Goal: Task Accomplishment & Management: Use online tool/utility

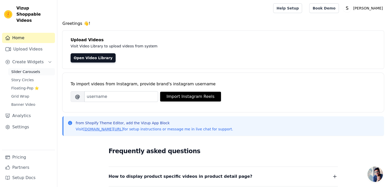
click at [18, 69] on span "Slider Carousels" at bounding box center [25, 71] width 29 height 5
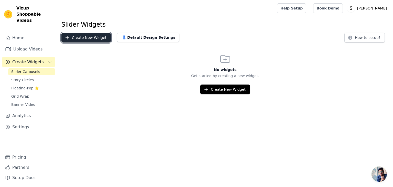
click at [74, 39] on button "Create New Widget" at bounding box center [85, 38] width 49 height 10
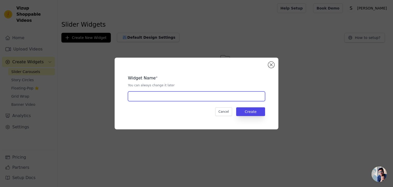
click at [200, 99] on input "text" at bounding box center [196, 96] width 137 height 10
type input "Media"
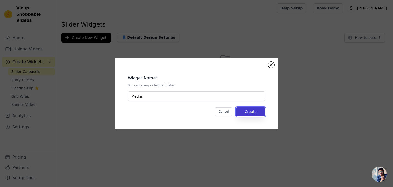
click at [261, 111] on button "Create" at bounding box center [250, 111] width 29 height 9
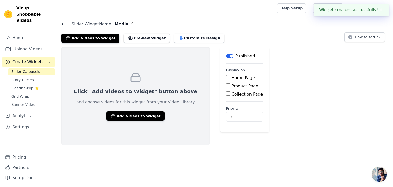
click at [226, 78] on input "Home Page" at bounding box center [228, 77] width 4 height 4
checkbox input "true"
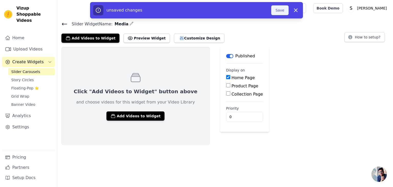
click at [286, 8] on button "Save" at bounding box center [279, 10] width 17 height 10
click at [125, 117] on button "Add Videos to Widget" at bounding box center [136, 115] width 58 height 9
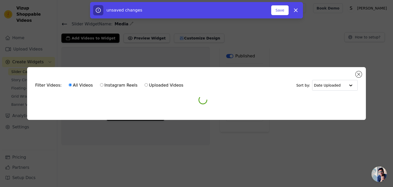
click at [145, 85] on input "Uploaded Videos" at bounding box center [146, 84] width 3 height 3
radio input "true"
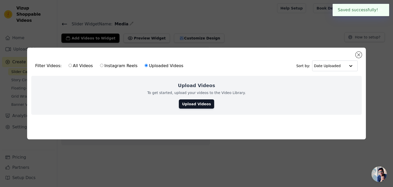
click at [293, 48] on div "Filter Videos: All Videos Instagram Reels Uploaded Videos Sort by: Date Uploade…" at bounding box center [196, 94] width 339 height 92
click at [198, 97] on div "Upload Videos To get started, upload your videos to the Video Library. Upload V…" at bounding box center [196, 95] width 331 height 39
click at [198, 100] on link "Upload Videos" at bounding box center [196, 103] width 35 height 9
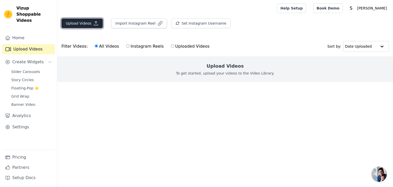
click at [84, 20] on button "Upload Videos" at bounding box center [81, 23] width 41 height 10
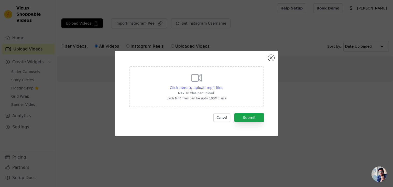
click at [198, 89] on span "Click here to upload mp4 files" at bounding box center [197, 88] width 54 height 4
click at [223, 85] on input "Click here to upload mp4 files Max 10 files per upload. Each MP4 files can be u…" at bounding box center [223, 85] width 0 height 0
type input "C:\fakepath\IMG_5796.MP4"
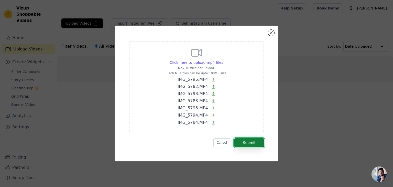
click at [246, 142] on button "Submit" at bounding box center [250, 142] width 30 height 9
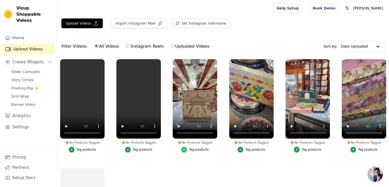
click at [187, 150] on div "button" at bounding box center [185, 150] width 6 height 6
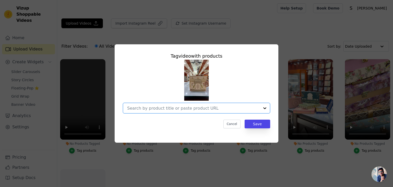
click at [201, 106] on input "No Products Tagged Tag video with products Option undefined, selected. Select i…" at bounding box center [193, 108] width 133 height 5
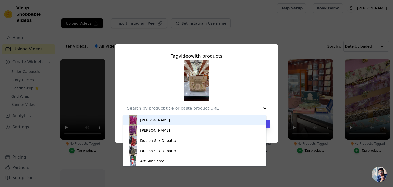
click at [196, 119] on div "Ghatchola Dupatta" at bounding box center [194, 120] width 133 height 10
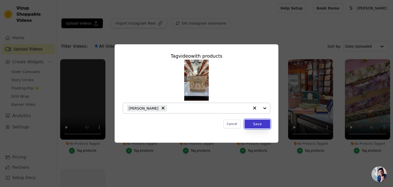
click at [262, 123] on button "Save" at bounding box center [258, 124] width 26 height 9
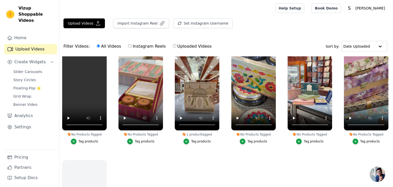
scroll to position [7, 0]
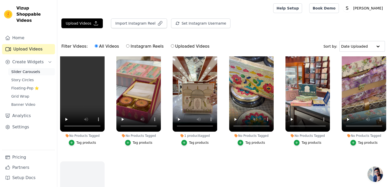
click at [22, 69] on span "Slider Carousels" at bounding box center [25, 71] width 29 height 5
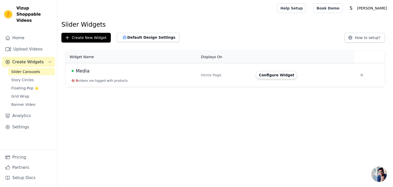
click at [94, 72] on div "Media" at bounding box center [133, 70] width 123 height 7
click at [269, 78] on button "Configure Widget" at bounding box center [276, 75] width 41 height 8
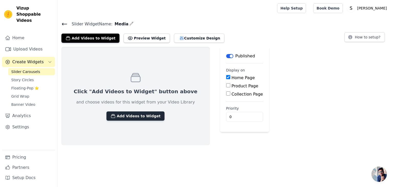
click at [144, 115] on button "Add Videos to Widget" at bounding box center [136, 115] width 58 height 9
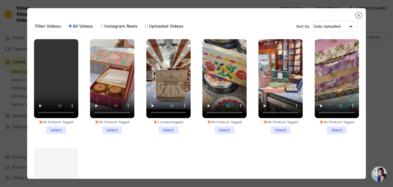
click at [65, 131] on li "No Products Tagged Select" at bounding box center [56, 86] width 44 height 95
click at [0, 0] on input "No Products Tagged Select" at bounding box center [0, 0] width 0 height 0
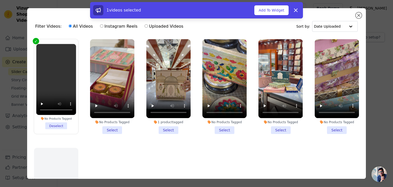
click at [112, 126] on li "No Products Tagged Select" at bounding box center [112, 86] width 44 height 95
click at [0, 0] on input "No Products Tagged Select" at bounding box center [0, 0] width 0 height 0
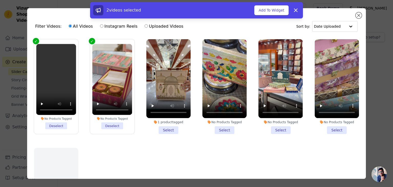
click at [169, 127] on li "1 product tagged Select" at bounding box center [168, 86] width 44 height 95
click at [0, 0] on input "1 product tagged Select" at bounding box center [0, 0] width 0 height 0
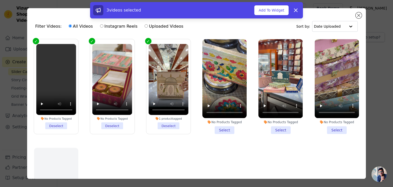
click at [218, 127] on li "No Products Tagged Select" at bounding box center [225, 86] width 44 height 95
click at [0, 0] on input "No Products Tagged Select" at bounding box center [0, 0] width 0 height 0
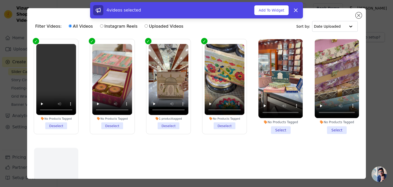
click at [275, 129] on li "No Products Tagged Select" at bounding box center [281, 86] width 44 height 95
click at [0, 0] on input "No Products Tagged Select" at bounding box center [0, 0] width 0 height 0
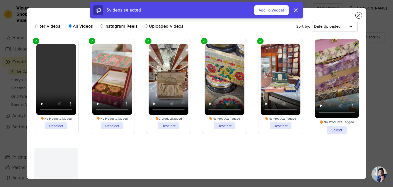
click at [325, 127] on li "No Products Tagged Select" at bounding box center [337, 86] width 44 height 95
click at [0, 0] on input "No Products Tagged Select" at bounding box center [0, 0] width 0 height 0
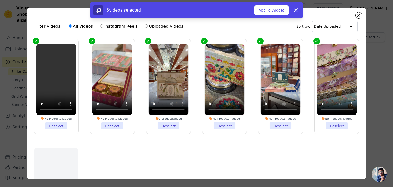
scroll to position [46, 0]
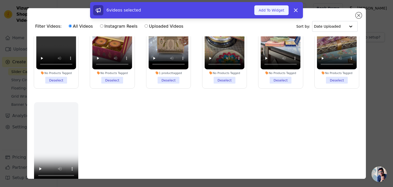
click at [272, 15] on button "Add To Widget" at bounding box center [271, 10] width 34 height 10
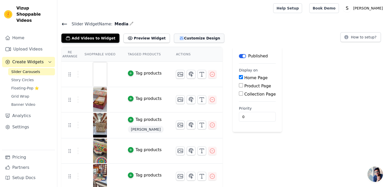
click at [195, 35] on button "Customize Design" at bounding box center [199, 38] width 50 height 9
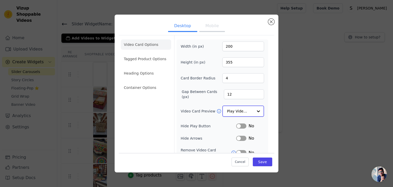
click at [245, 112] on input "Video Card Preview" at bounding box center [240, 111] width 26 height 10
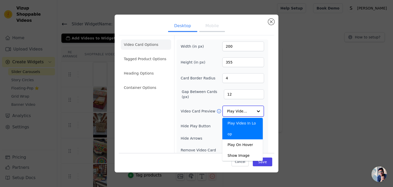
click at [245, 112] on input "Video Card Preview" at bounding box center [240, 111] width 26 height 10
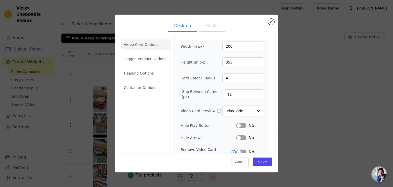
click at [239, 126] on button "Label" at bounding box center [241, 125] width 10 height 5
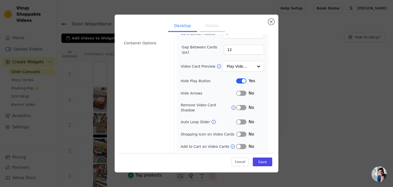
scroll to position [45, 0]
click at [240, 117] on div "Width (in px) 200 Height (in px) 355 Card Border Radius 4 Gap Between Cards (px…" at bounding box center [222, 73] width 83 height 153
click at [240, 121] on button "Label" at bounding box center [241, 121] width 10 height 5
click at [240, 133] on button "Label" at bounding box center [241, 133] width 10 height 5
click at [238, 146] on button "Label" at bounding box center [241, 146] width 10 height 5
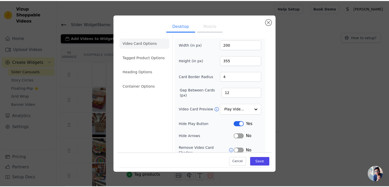
scroll to position [0, 0]
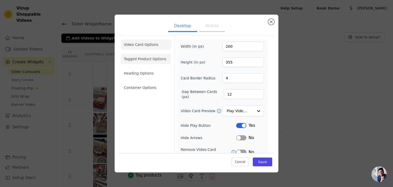
click at [141, 63] on li "Tagged Product Options" at bounding box center [146, 59] width 50 height 10
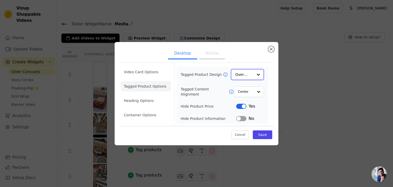
click at [249, 76] on input "Tagged Product Design" at bounding box center [245, 74] width 18 height 10
click at [252, 93] on input "Tagged Content Alignment" at bounding box center [245, 91] width 15 height 10
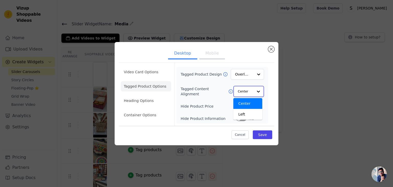
click at [252, 93] on input "Tagged Content Alignment" at bounding box center [245, 91] width 15 height 10
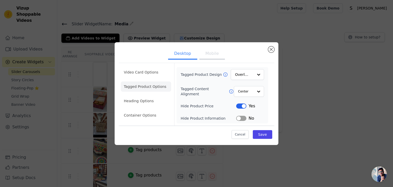
click at [244, 105] on button "Label" at bounding box center [241, 105] width 10 height 5
click at [150, 104] on li "Heading Options" at bounding box center [146, 101] width 50 height 10
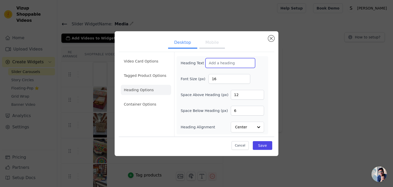
click at [239, 63] on input "Heading Text" at bounding box center [231, 63] width 50 height 10
type input "Shop and Buy"
click at [153, 107] on li "Container Options" at bounding box center [146, 104] width 50 height 10
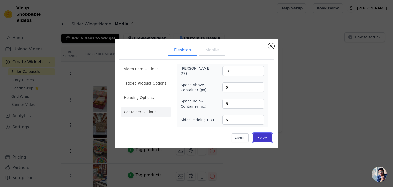
click at [269, 137] on button "Save" at bounding box center [262, 137] width 19 height 9
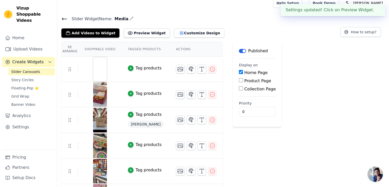
scroll to position [10, 0]
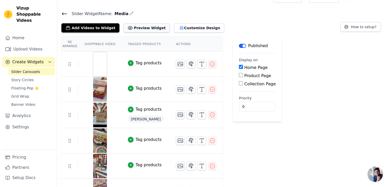
click at [148, 31] on button "Preview Widget" at bounding box center [147, 27] width 46 height 9
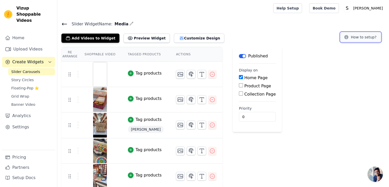
click at [352, 36] on button "How to setup?" at bounding box center [361, 37] width 40 height 10
